Goal: Find specific page/section: Locate a particular part of the current website

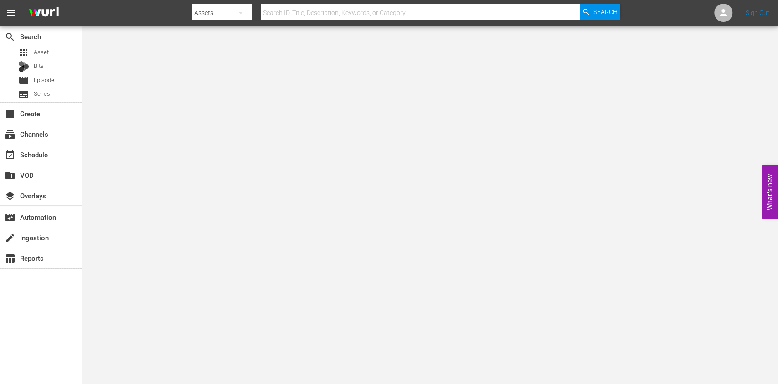
click at [224, 17] on div "Assets" at bounding box center [222, 13] width 60 height 26
click at [218, 72] on div "Episodes" at bounding box center [221, 67] width 36 height 15
click at [304, 5] on input "d" at bounding box center [420, 13] width 319 height 22
type input "der lange weg"
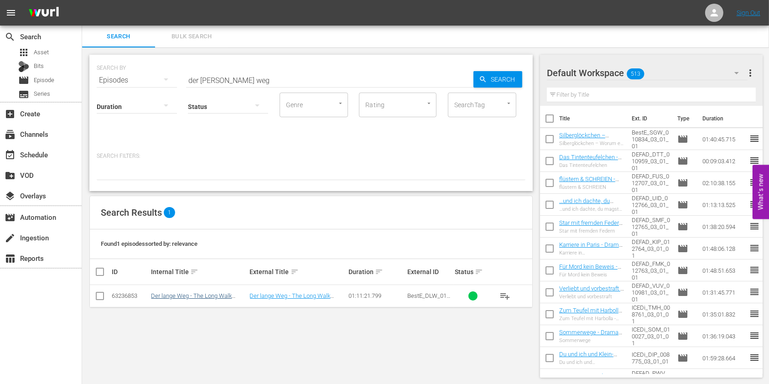
drag, startPoint x: 163, startPoint y: 304, endPoint x: 181, endPoint y: 296, distance: 20.0
click at [181, 296] on td "Der lange Weg - The Long Walk Home - Drama" at bounding box center [199, 296] width 98 height 22
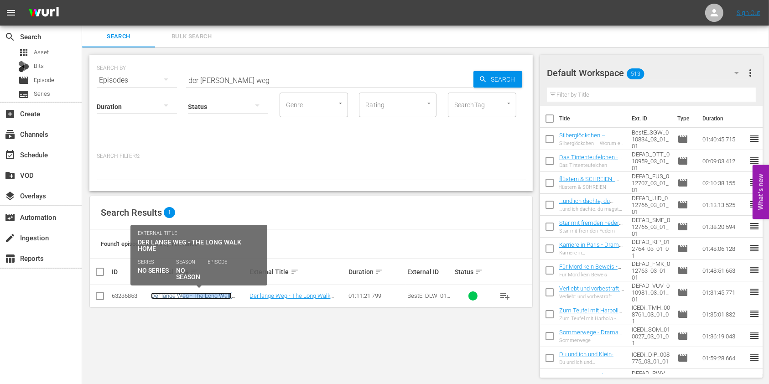
click at [181, 296] on link "Der lange Weg - The Long Walk Home - Drama" at bounding box center [191, 299] width 81 height 14
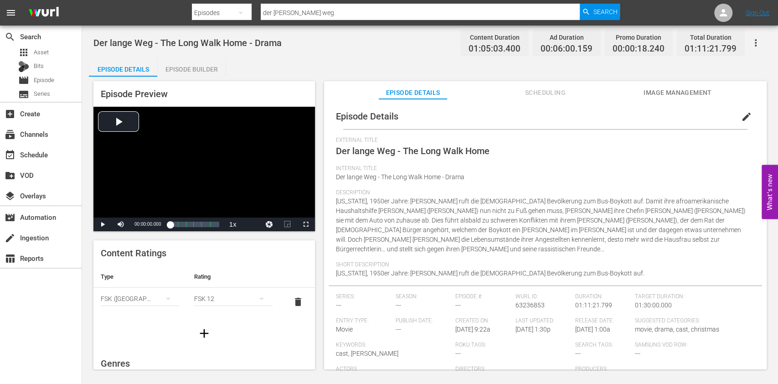
click at [243, 132] on div "Video Player" at bounding box center [204, 162] width 222 height 111
click at [211, 223] on div "00:59:21.496 AdSlate Hiimmlisches Kino_V2" at bounding box center [211, 224] width 0 height 9
click at [213, 176] on div "Video Player" at bounding box center [204, 162] width 222 height 111
click at [211, 226] on div "00:00:49.601" at bounding box center [190, 224] width 41 height 9
click at [232, 181] on div "Video Player" at bounding box center [204, 162] width 222 height 111
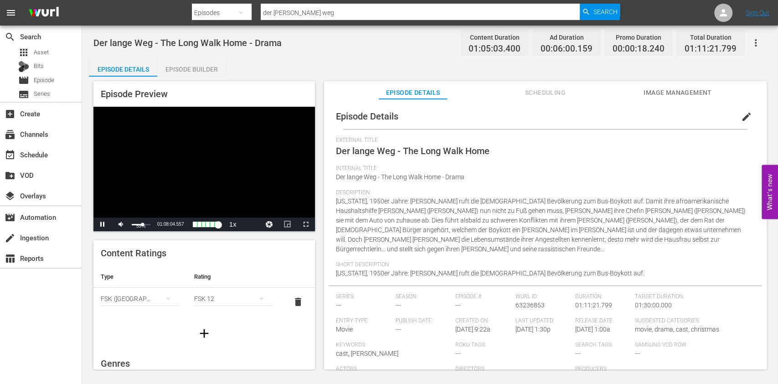
click at [142, 228] on div "59%" at bounding box center [141, 226] width 19 height 5
click at [137, 225] on div "34%" at bounding box center [141, 224] width 19 height 1
click at [219, 224] on div "01:01:53.413" at bounding box center [194, 224] width 49 height 9
click at [344, 177] on span "Der lange Weg - The Long Walk Home - Drama" at bounding box center [400, 176] width 129 height 7
click at [250, 170] on div "Video Player" at bounding box center [204, 162] width 222 height 111
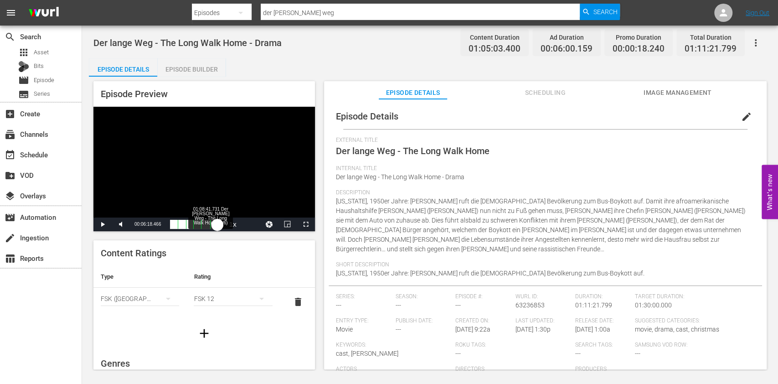
click at [217, 220] on div "Loaded : 0.15% 01:08:41.731 Der lange Weg - The Long Walk Home (6/6) 00:00:00.0…" at bounding box center [194, 224] width 49 height 9
click at [306, 224] on span "Video Player" at bounding box center [306, 224] width 0 height 0
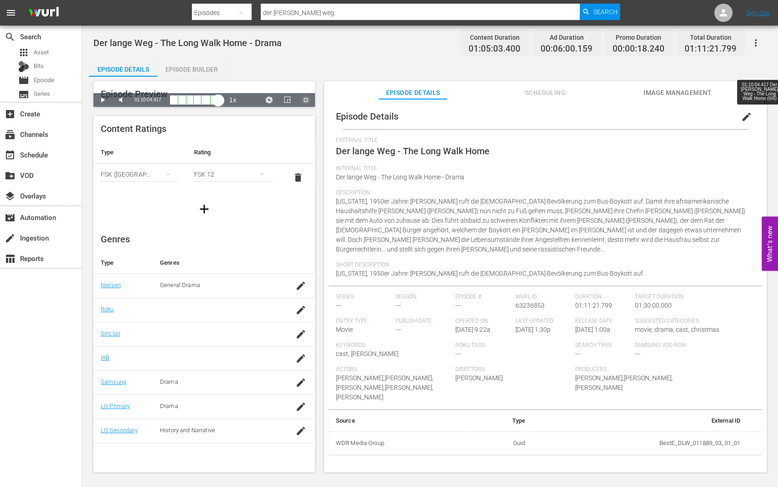
click at [219, 104] on div "Loaded : 96.31% 01:10:04.417 Der lange Weg - The Long Walk Home (6/6) 01:02:27.…" at bounding box center [194, 99] width 49 height 9
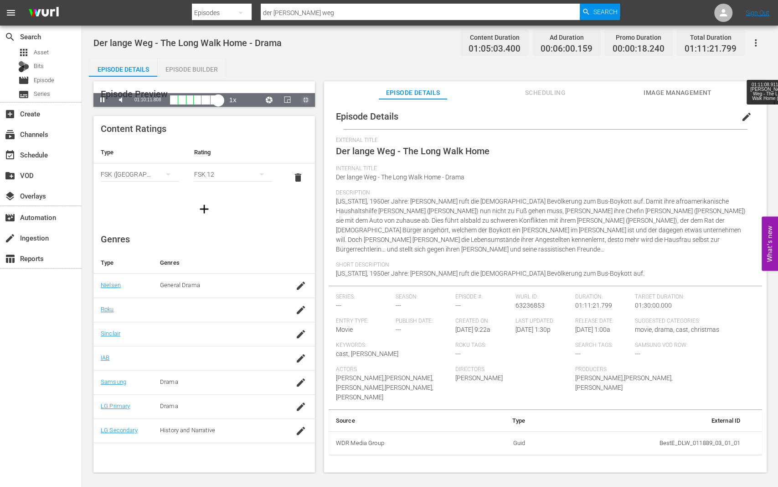
click at [219, 104] on div "Loaded : 99.39% 01:11:08.911 Der lange Weg - The Long Walk Home (6/6) 01:03:53.…" at bounding box center [194, 99] width 49 height 9
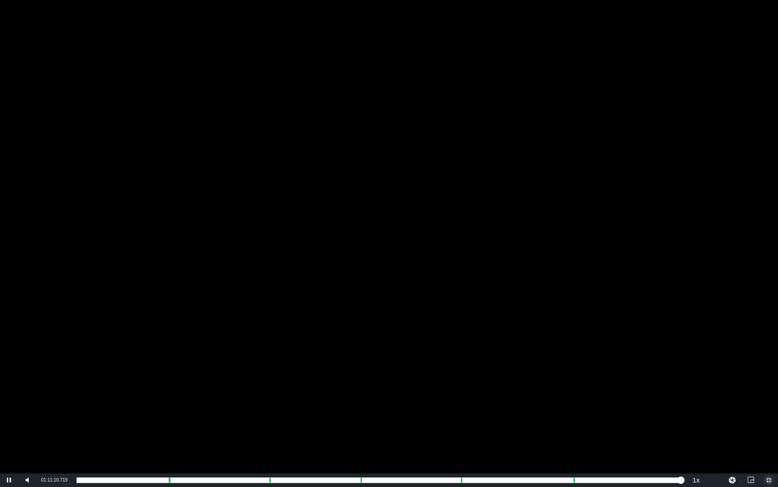
click at [769, 384] on span "Video Player" at bounding box center [769, 480] width 0 height 0
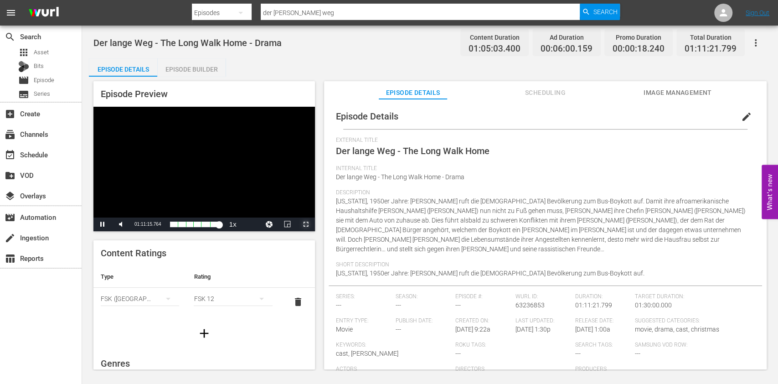
click at [306, 224] on span "Video Player" at bounding box center [306, 224] width 0 height 0
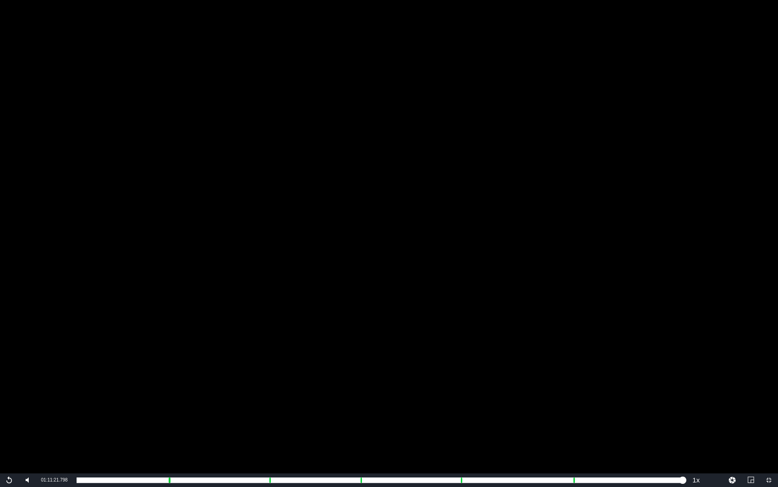
click at [434, 319] on div "Video Player" at bounding box center [389, 236] width 778 height 473
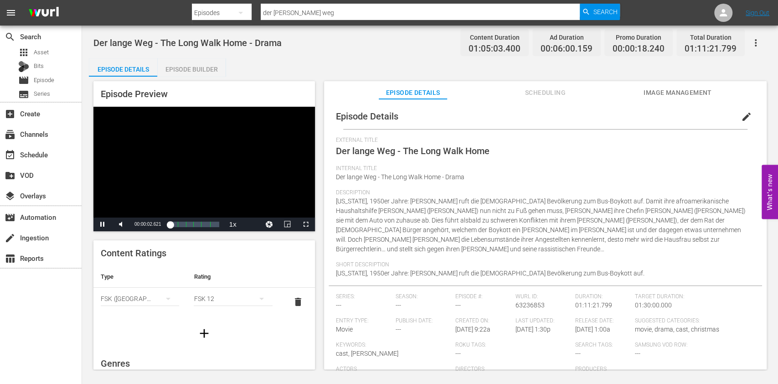
click at [434, 202] on span "Alabama, 1950er Jahre: Martin Luther King ruft die schwarze Bevölkerung zum Bus…" at bounding box center [541, 224] width 410 height 55
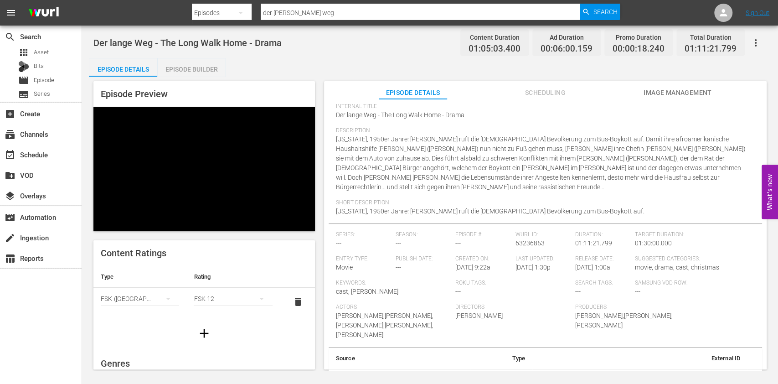
click at [544, 171] on span "Alabama, 1950er Jahre: Martin Luther King ruft die schwarze Bevölkerung zum Bus…" at bounding box center [541, 162] width 410 height 55
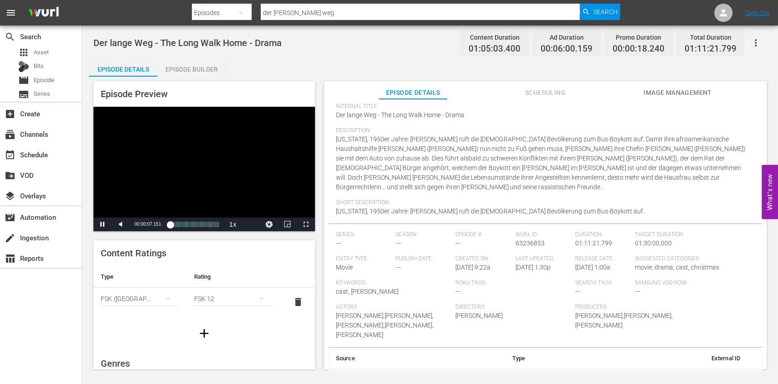
click at [227, 133] on div "Video Player" at bounding box center [204, 162] width 222 height 111
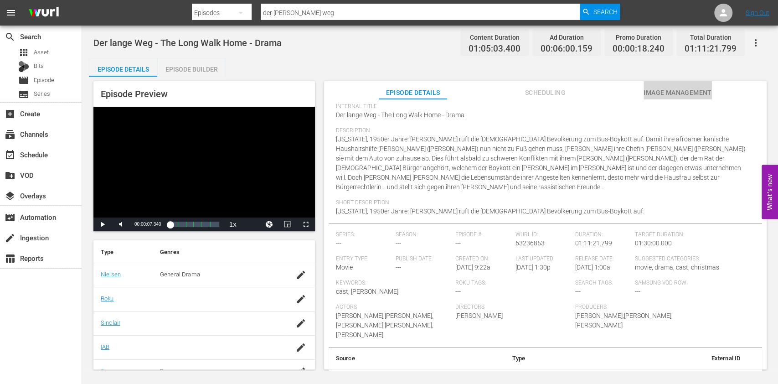
click at [675, 83] on button "Image Management" at bounding box center [678, 90] width 68 height 18
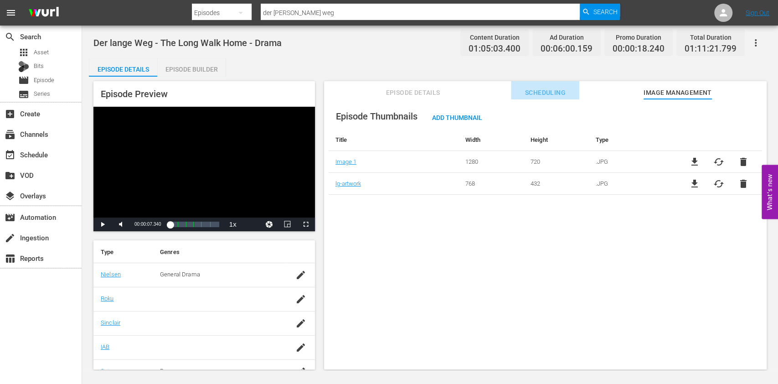
click at [544, 82] on button "Scheduling" at bounding box center [545, 90] width 68 height 18
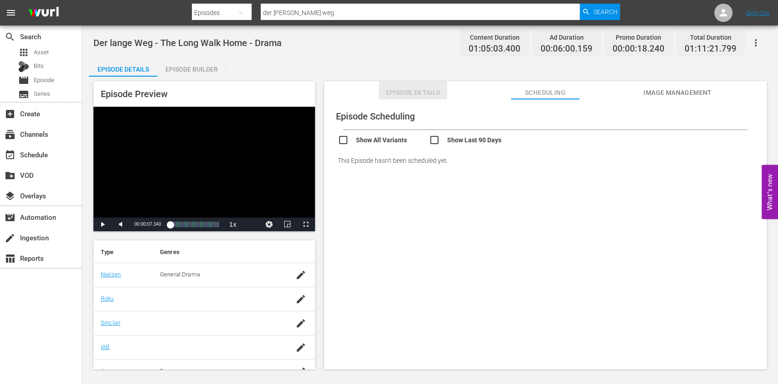
click at [423, 90] on span "Episode Details" at bounding box center [413, 92] width 68 height 11
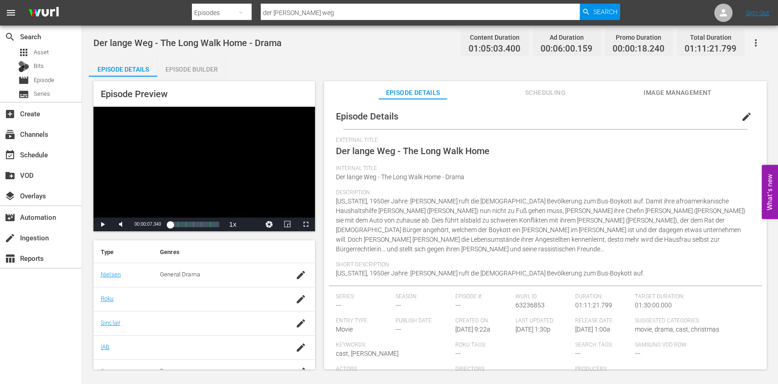
scroll to position [62, 0]
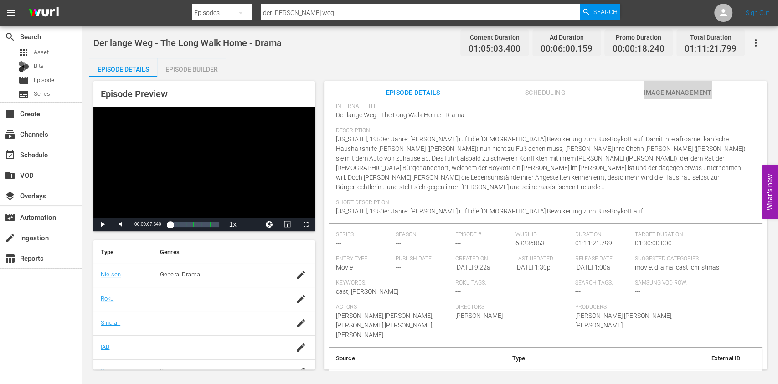
click at [668, 88] on span "Image Management" at bounding box center [678, 92] width 68 height 11
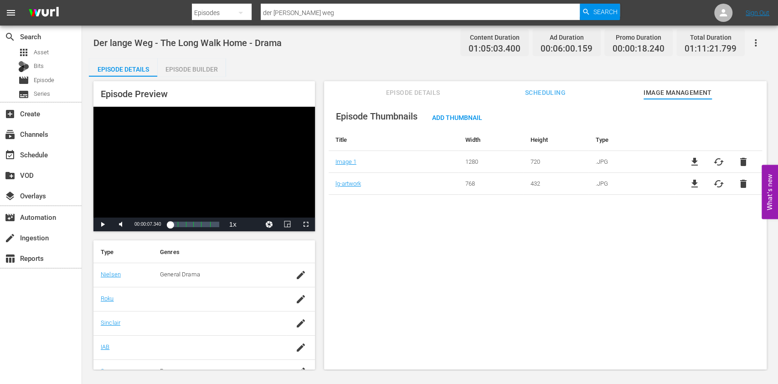
click at [549, 85] on button "Scheduling" at bounding box center [545, 90] width 68 height 18
